Goal: Navigation & Orientation: Find specific page/section

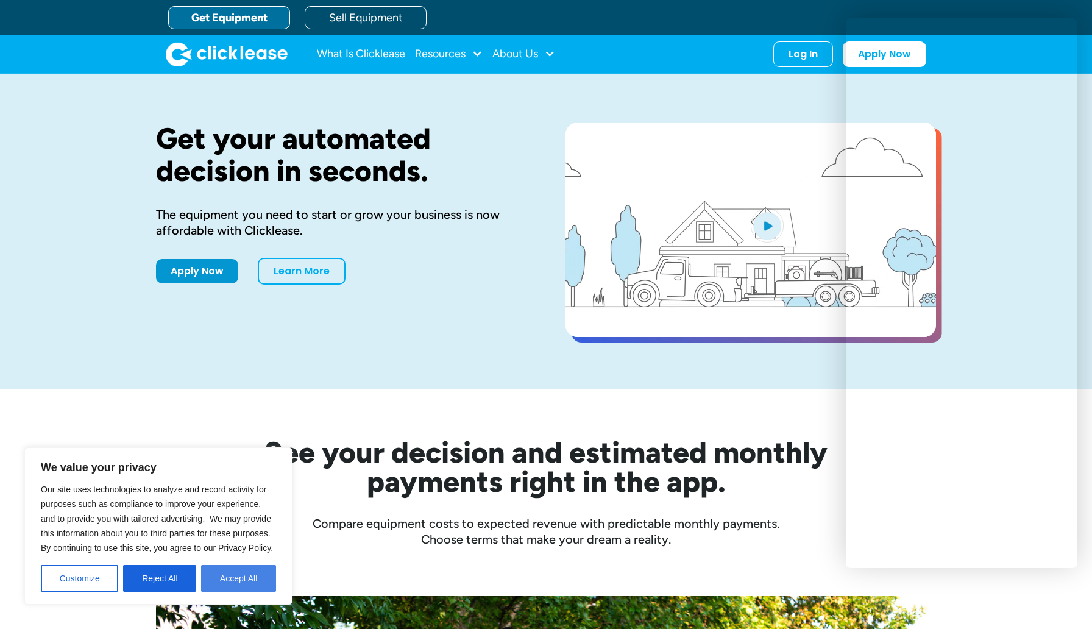
click at [250, 579] on button "Accept All" at bounding box center [238, 578] width 75 height 27
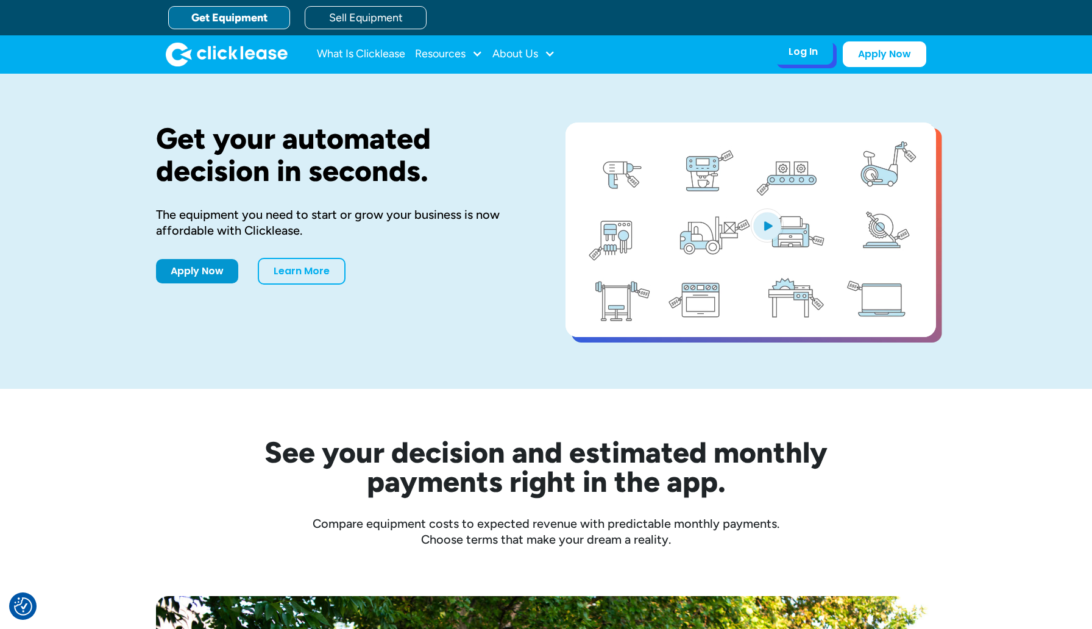
click at [810, 51] on div "Log In" at bounding box center [802, 52] width 29 height 12
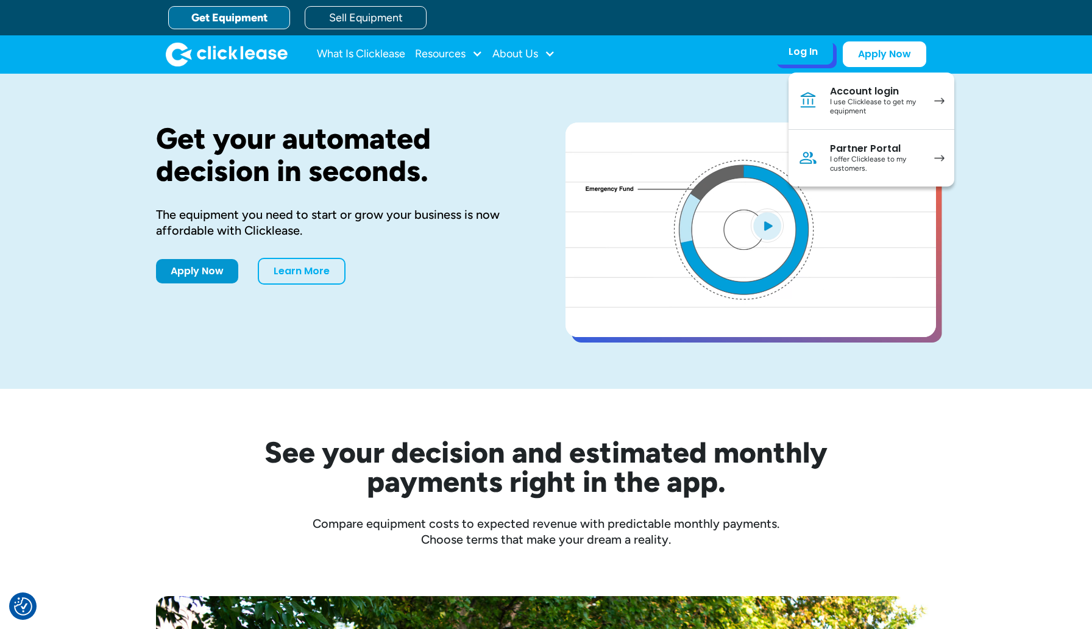
click at [878, 101] on div "I use Clicklease to get my equipment" at bounding box center [876, 106] width 92 height 19
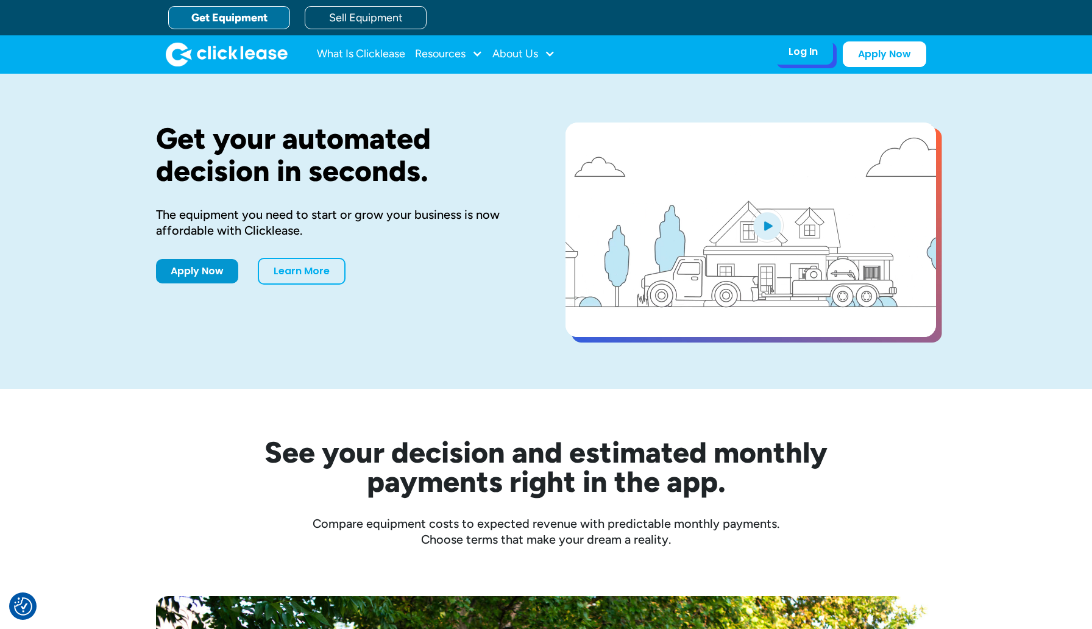
click at [801, 60] on div "Log In Account login I use Clicklease to get my equipment Partner Portal I offe…" at bounding box center [803, 52] width 60 height 26
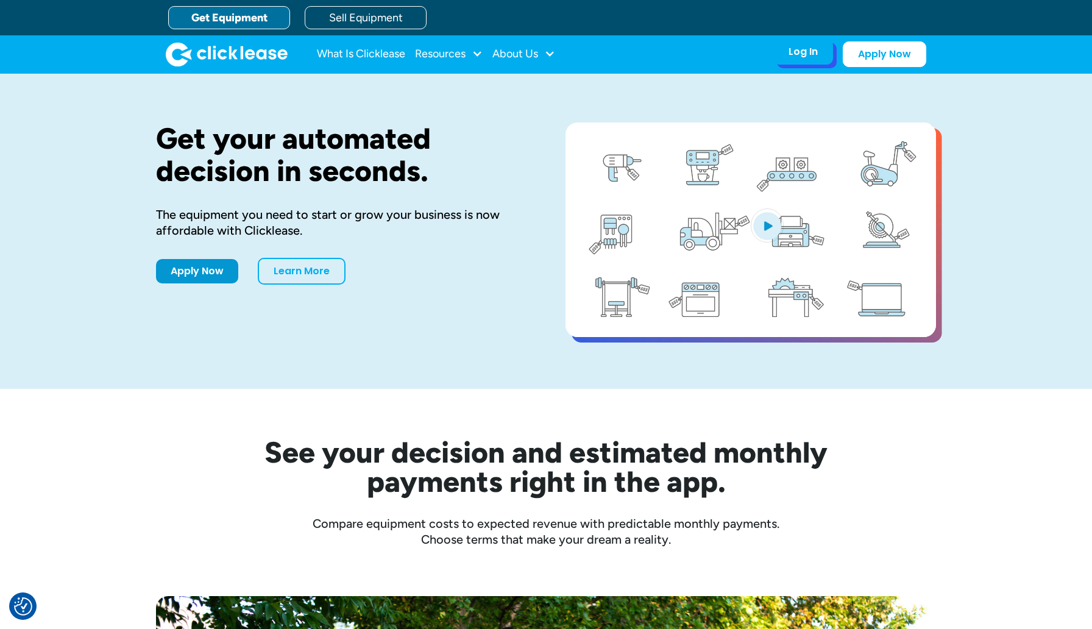
click at [804, 53] on div "Log In" at bounding box center [802, 52] width 29 height 12
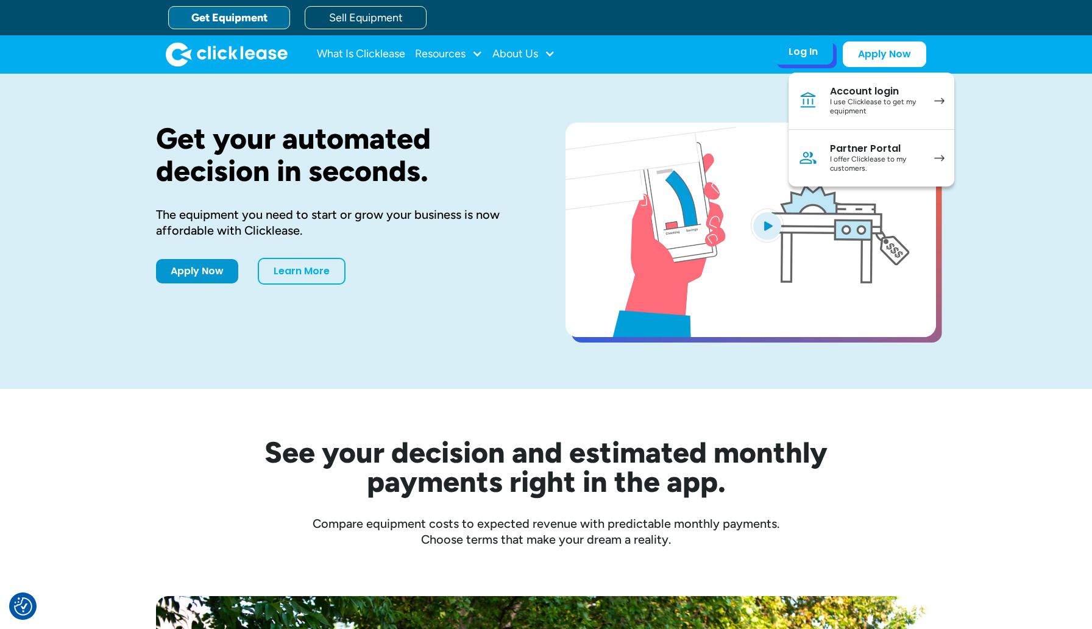
click at [878, 99] on div "I use Clicklease to get my equipment" at bounding box center [876, 106] width 92 height 19
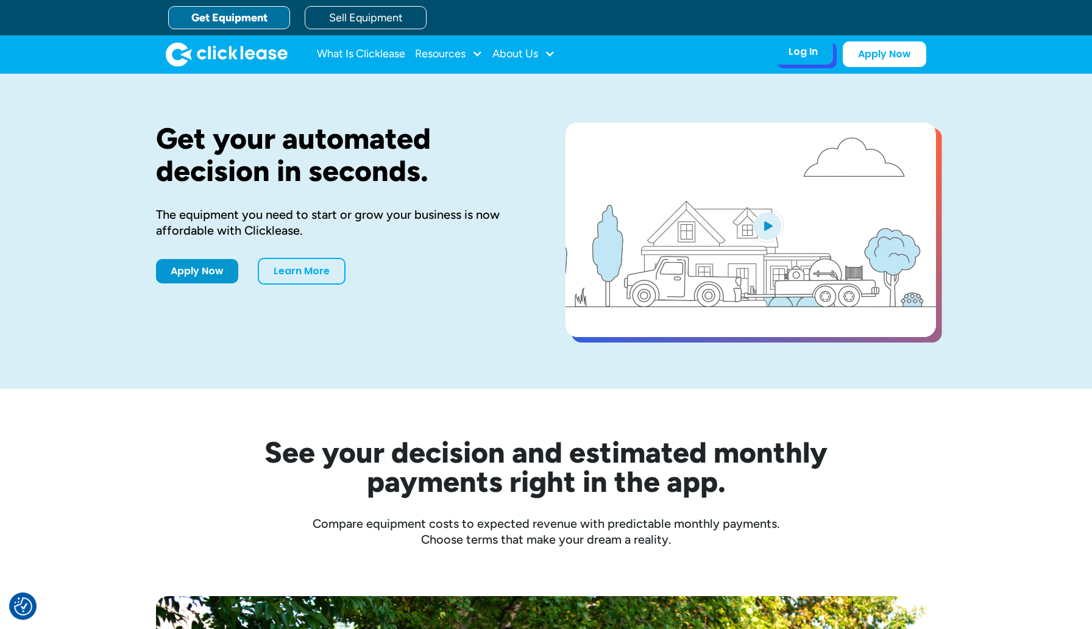
click at [807, 54] on div "Log In" at bounding box center [802, 52] width 29 height 12
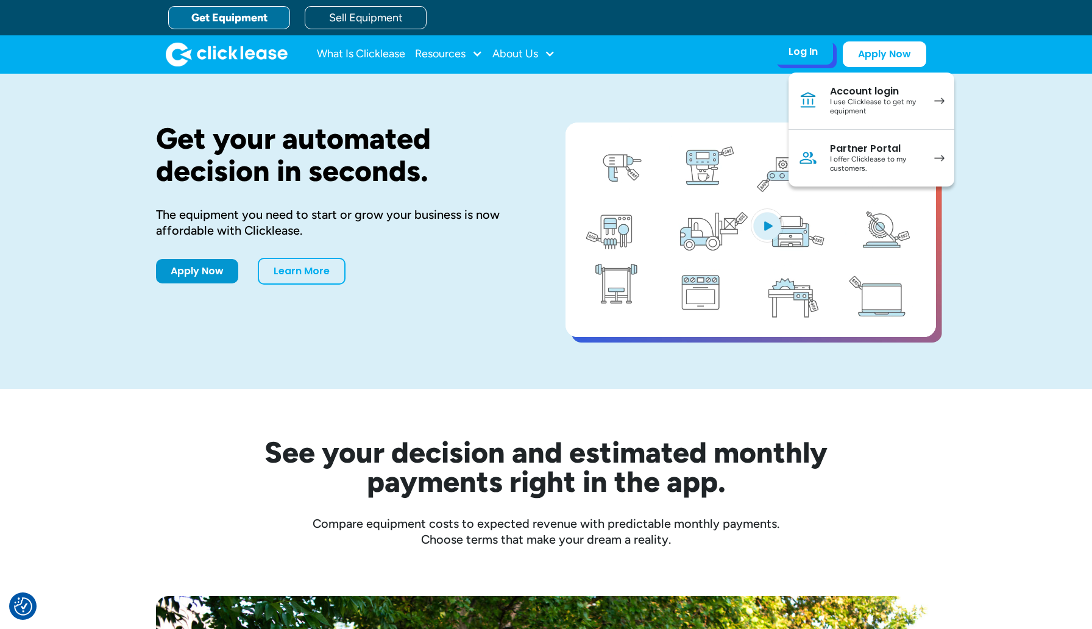
click at [876, 96] on div "Account login" at bounding box center [876, 91] width 92 height 12
